Goal: Transaction & Acquisition: Purchase product/service

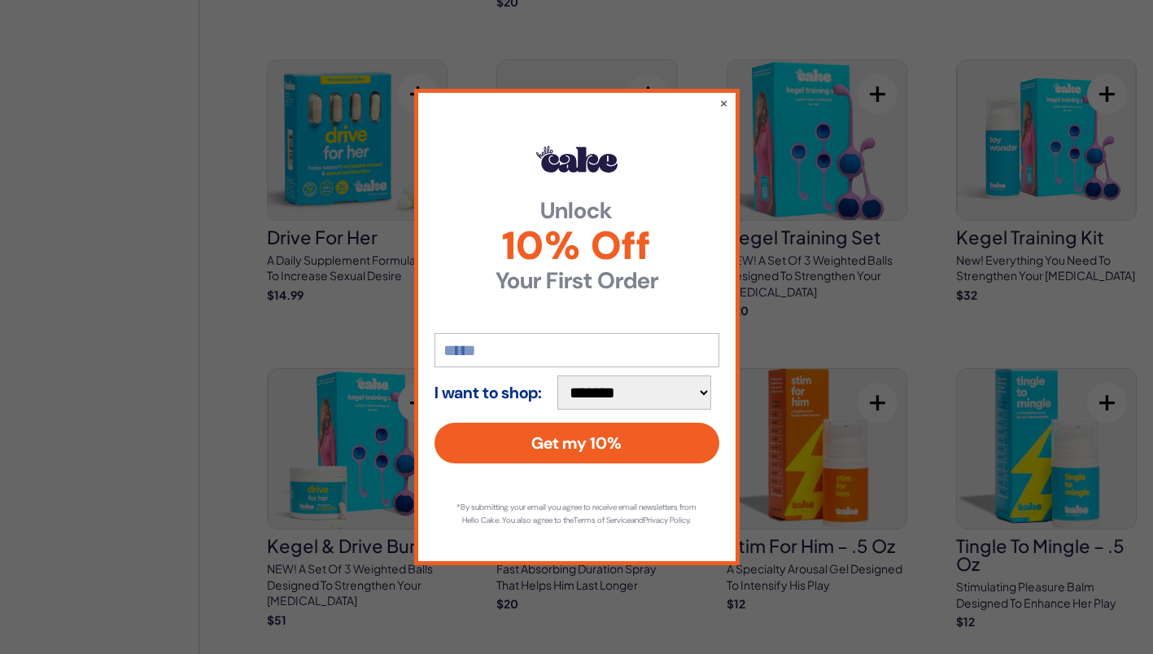
scroll to position [1427, 0]
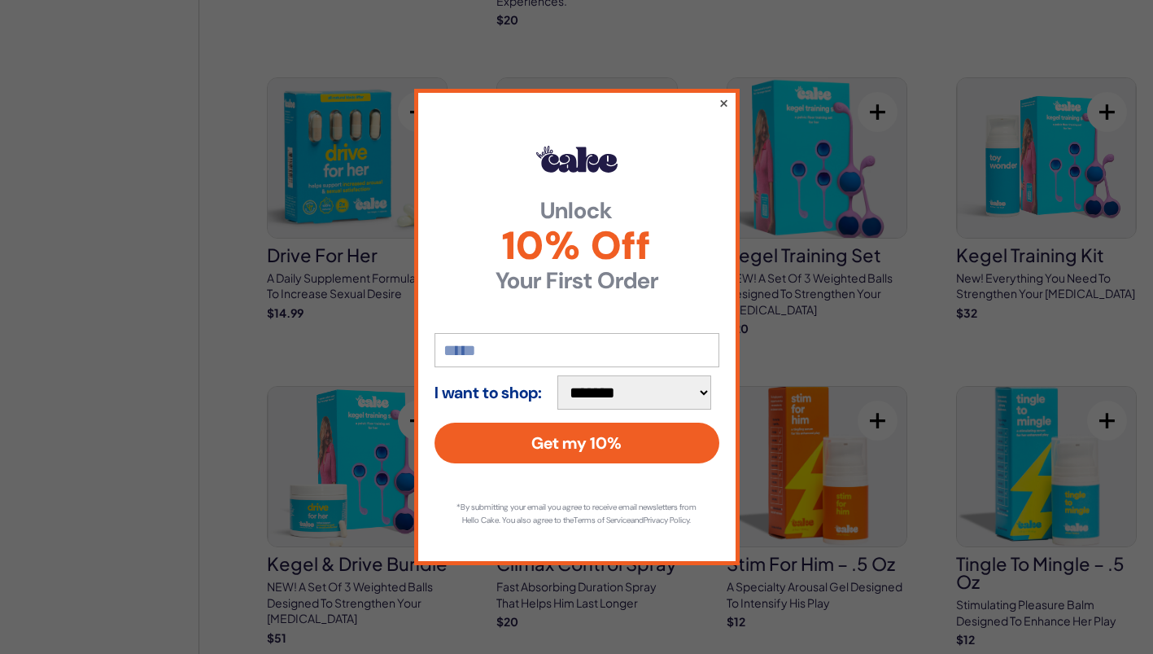
click at [723, 98] on button "×" at bounding box center [723, 103] width 11 height 20
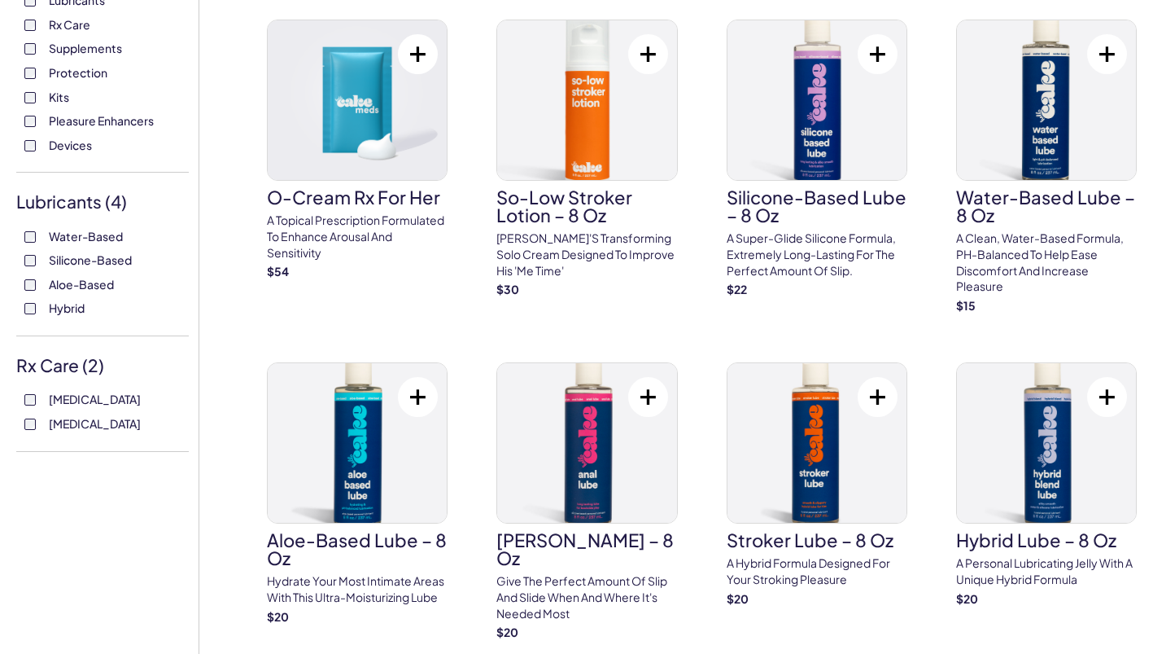
scroll to position [0, 0]
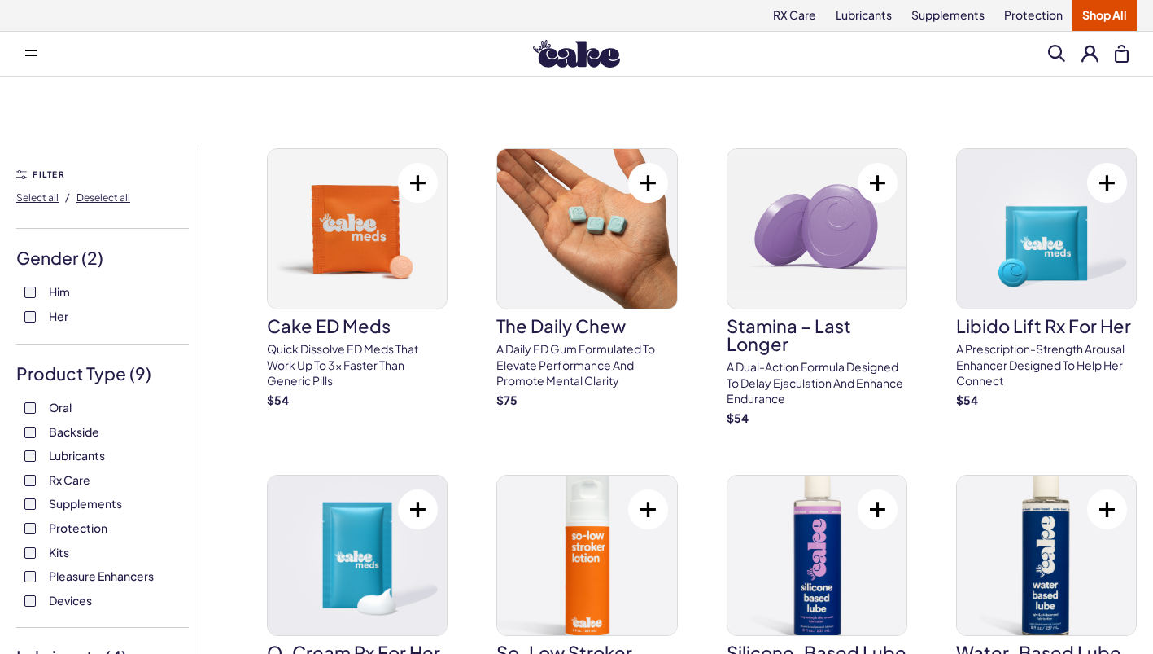
click at [544, 61] on img at bounding box center [576, 54] width 87 height 28
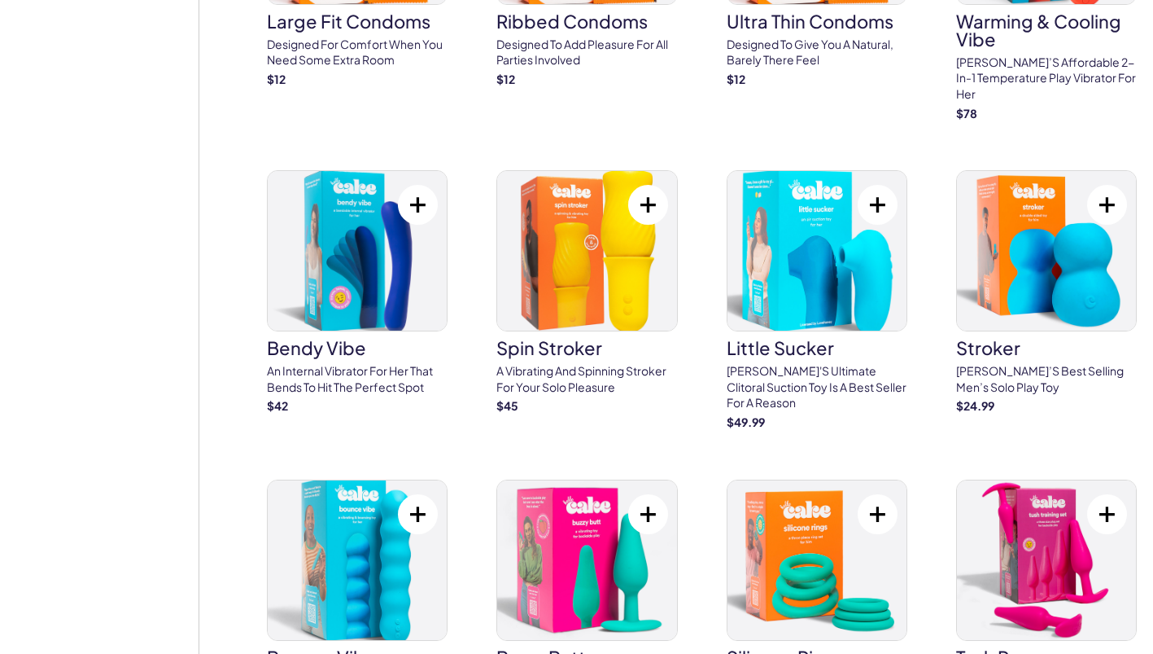
scroll to position [3558, 0]
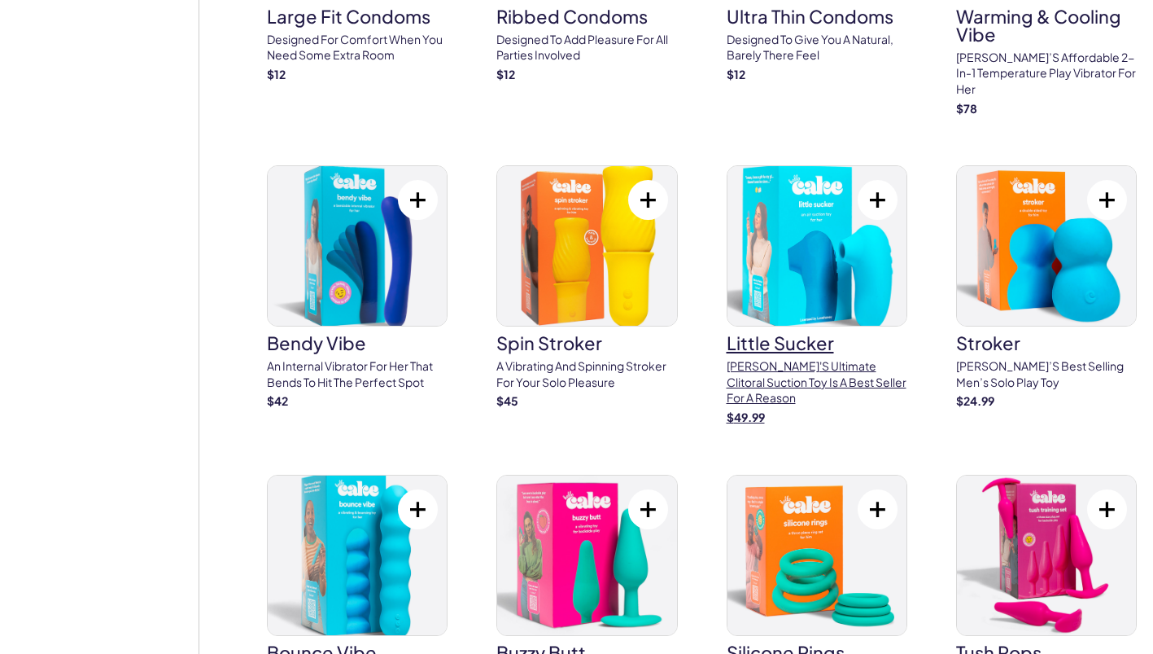
click at [777, 251] on img at bounding box center [817, 246] width 179 height 160
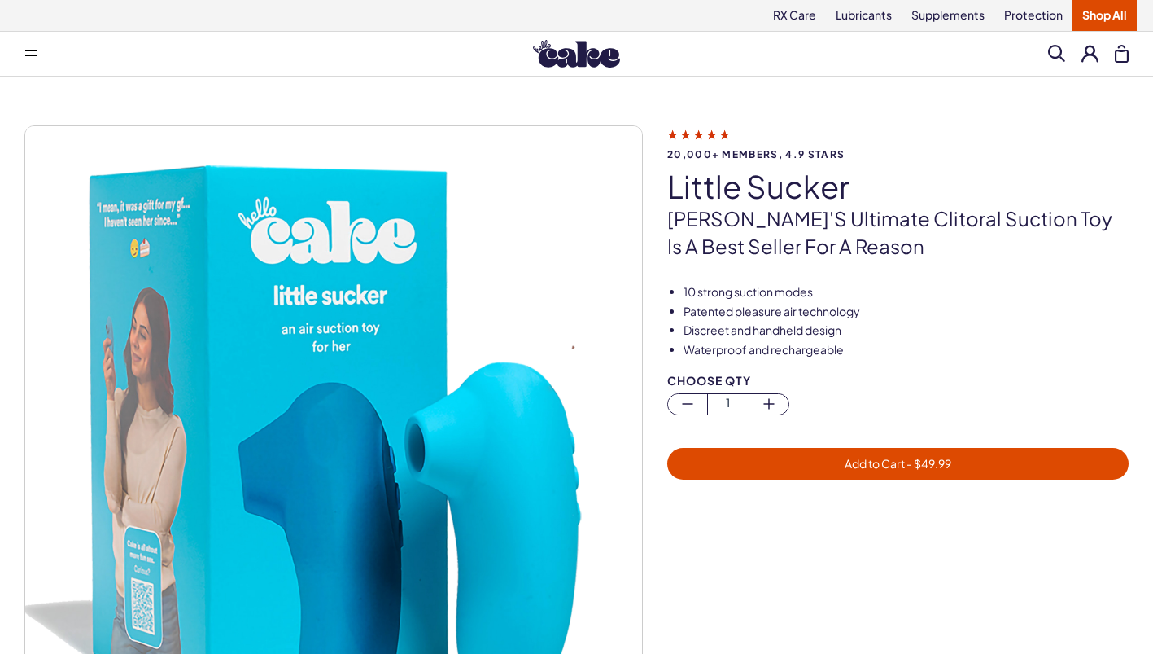
click at [579, 44] on img at bounding box center [576, 54] width 87 height 28
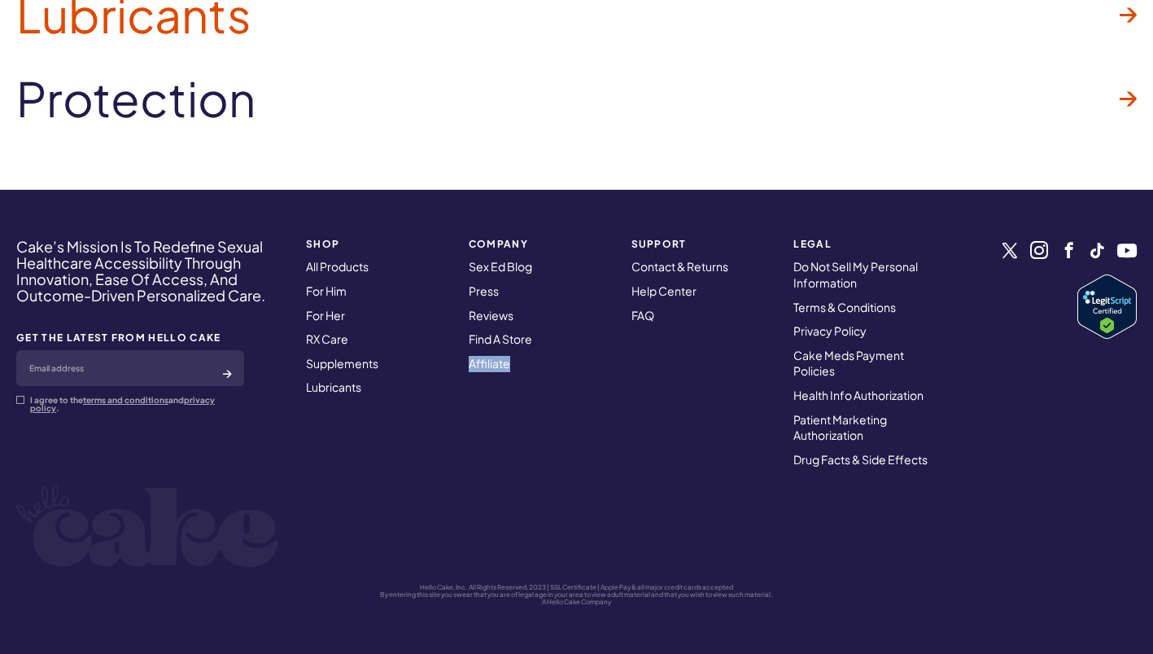
scroll to position [5147, 0]
